Goal: Information Seeking & Learning: Learn about a topic

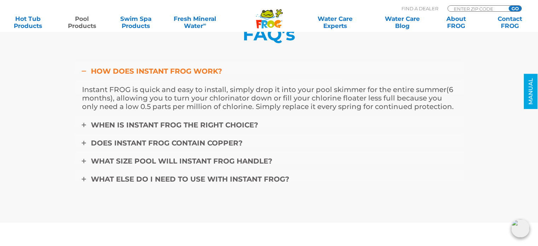
scroll to position [2441, 0]
click at [171, 123] on span "When is Instant FROG the right choice?" at bounding box center [174, 125] width 167 height 8
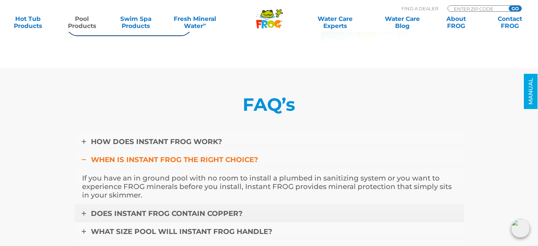
scroll to position [2370, 0]
click at [166, 143] on span "HOW DOES INSTANT FROG WORK?" at bounding box center [156, 142] width 131 height 8
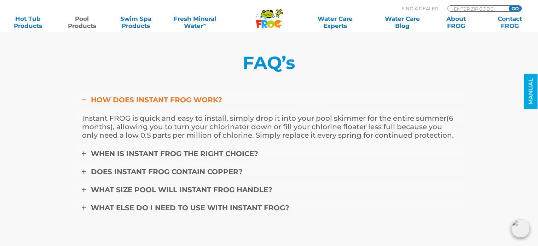
scroll to position [2441, 0]
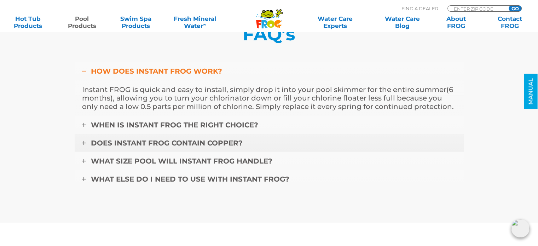
click at [189, 144] on span "Does Instant FROG contain copper?" at bounding box center [167, 143] width 152 height 8
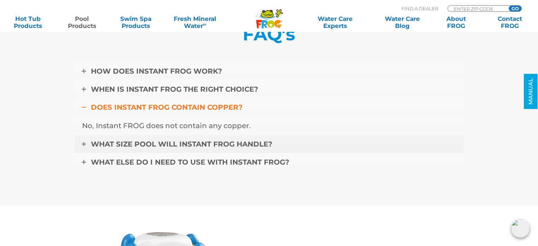
click at [188, 141] on span "What size pool will Instant FROG handle?" at bounding box center [181, 144] width 181 height 8
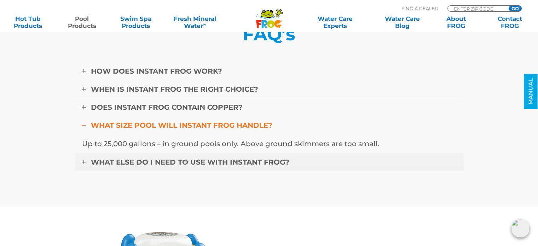
click at [191, 161] on span "What else do I need to use with Instant FROG?" at bounding box center [190, 162] width 198 height 8
